Goal: Task Accomplishment & Management: Manage account settings

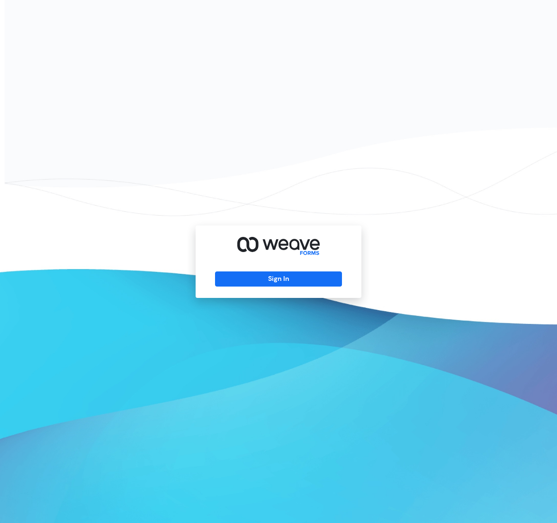
click at [300, 271] on div "Sign In" at bounding box center [278, 262] width 166 height 72
click at [295, 279] on button "Sign In" at bounding box center [278, 279] width 126 height 15
